Goal: Navigation & Orientation: Find specific page/section

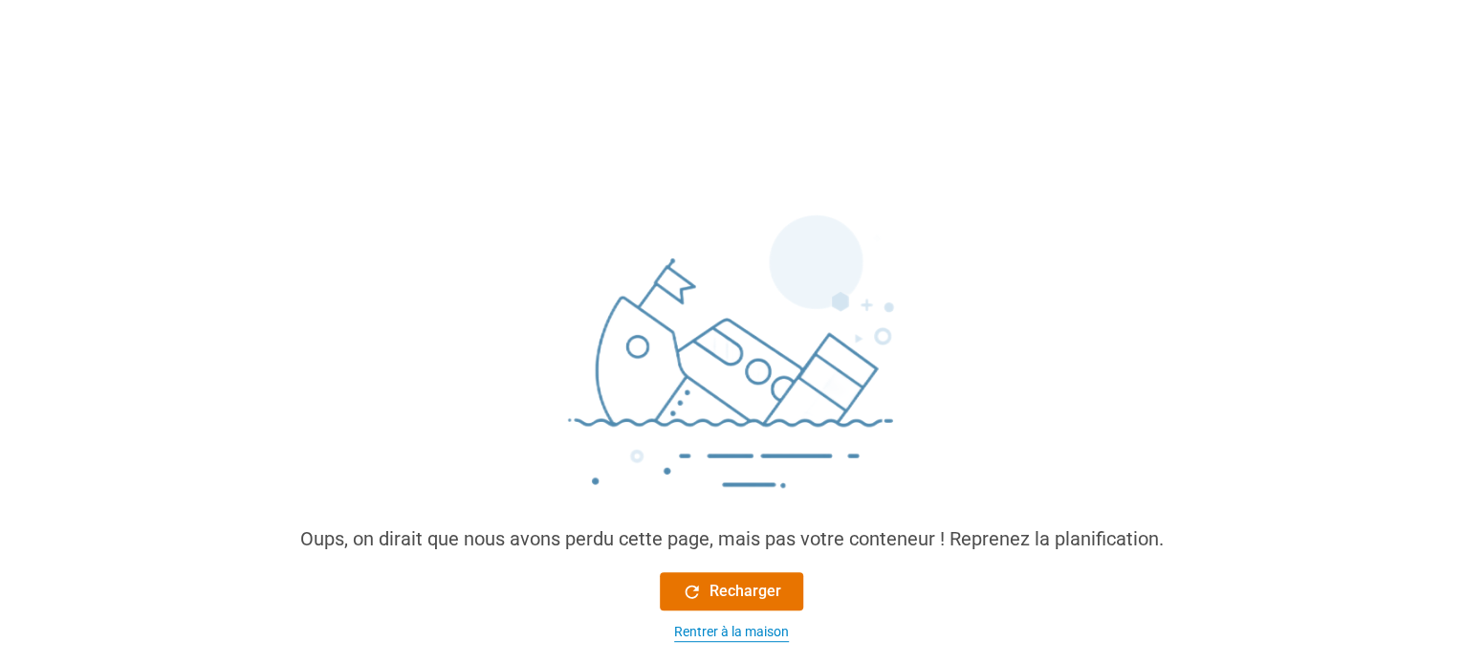
click at [725, 629] on font "Rentrer à la maison" at bounding box center [731, 631] width 115 height 15
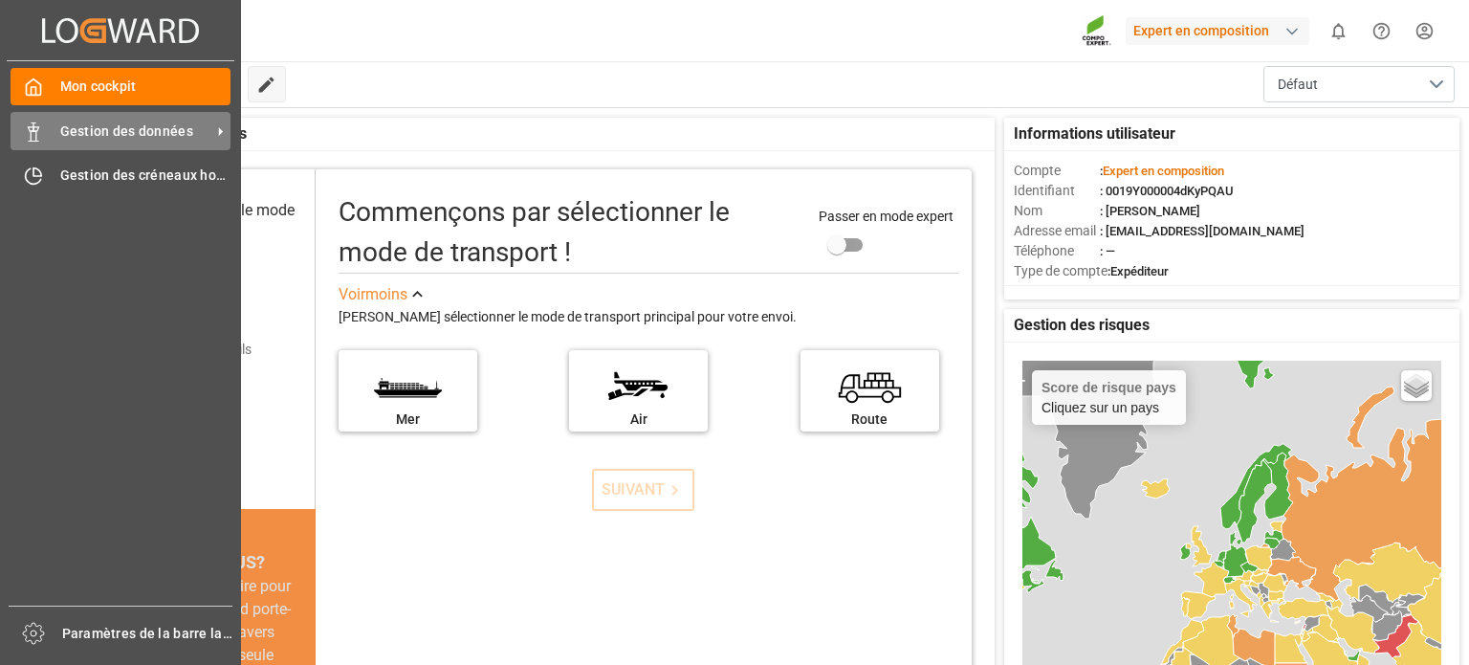
click at [33, 135] on icon at bounding box center [33, 131] width 19 height 19
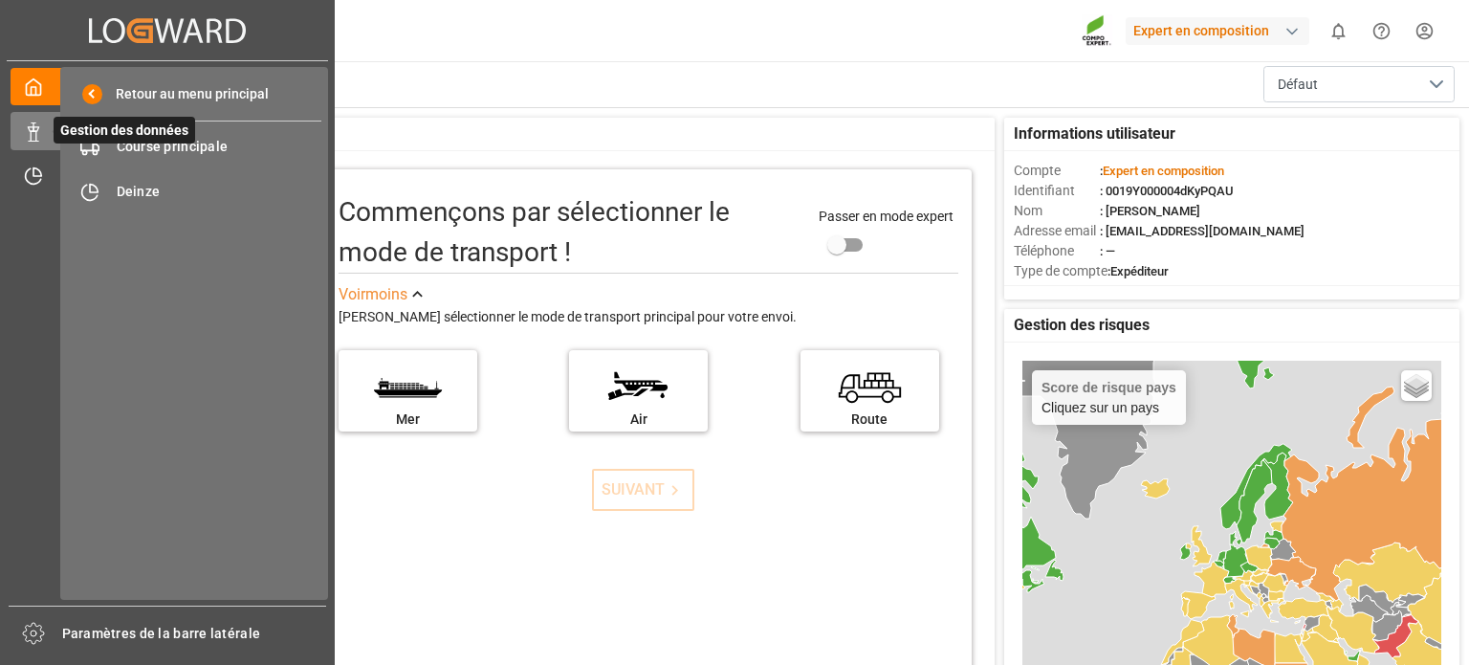
click at [149, 142] on span "Gestion des données" at bounding box center [125, 130] width 142 height 27
click at [179, 146] on font "Course principale" at bounding box center [173, 146] width 112 height 15
